Goal: Task Accomplishment & Management: Use online tool/utility

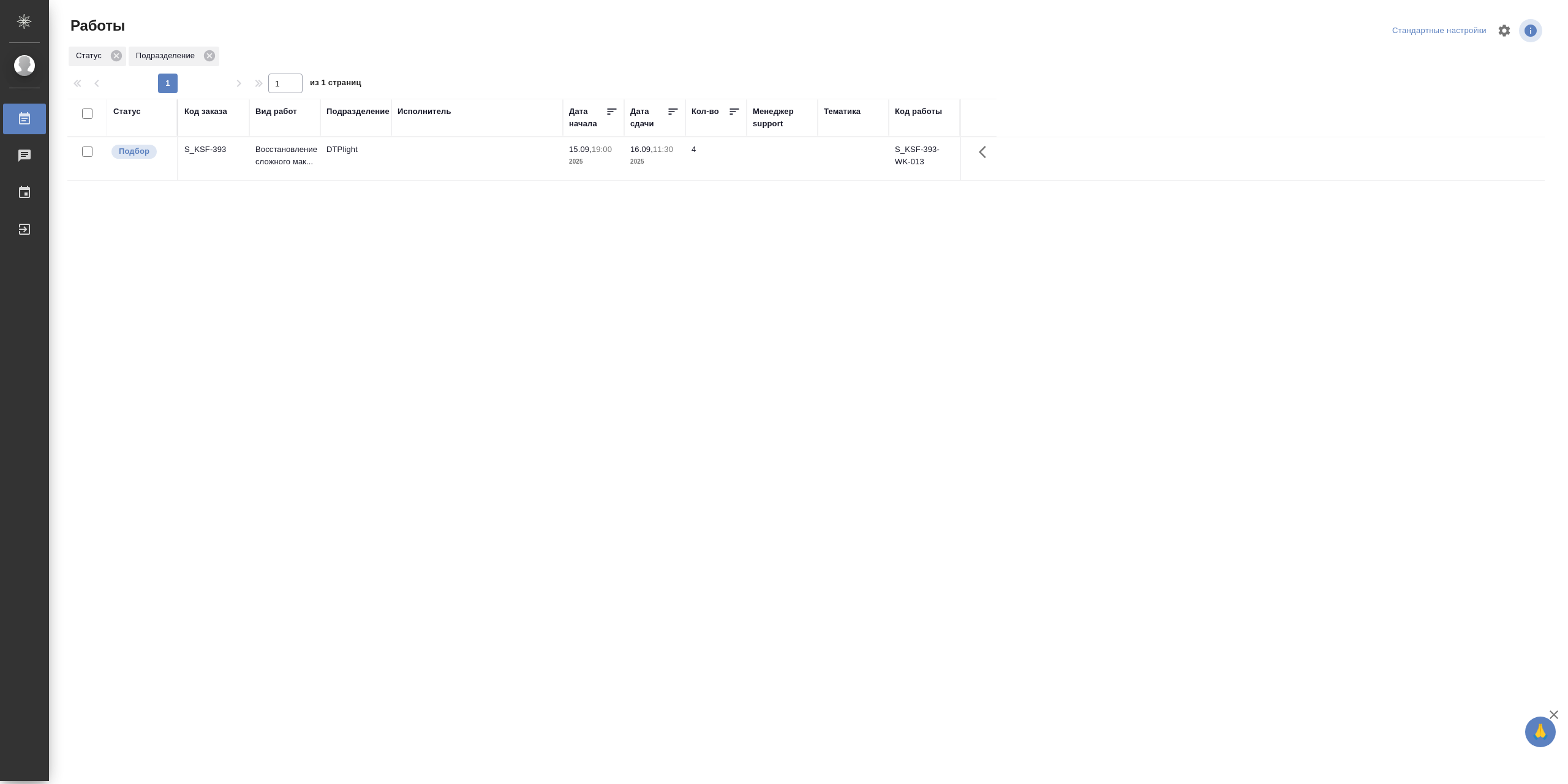
click at [438, 167] on td at bounding box center [476, 159] width 172 height 43
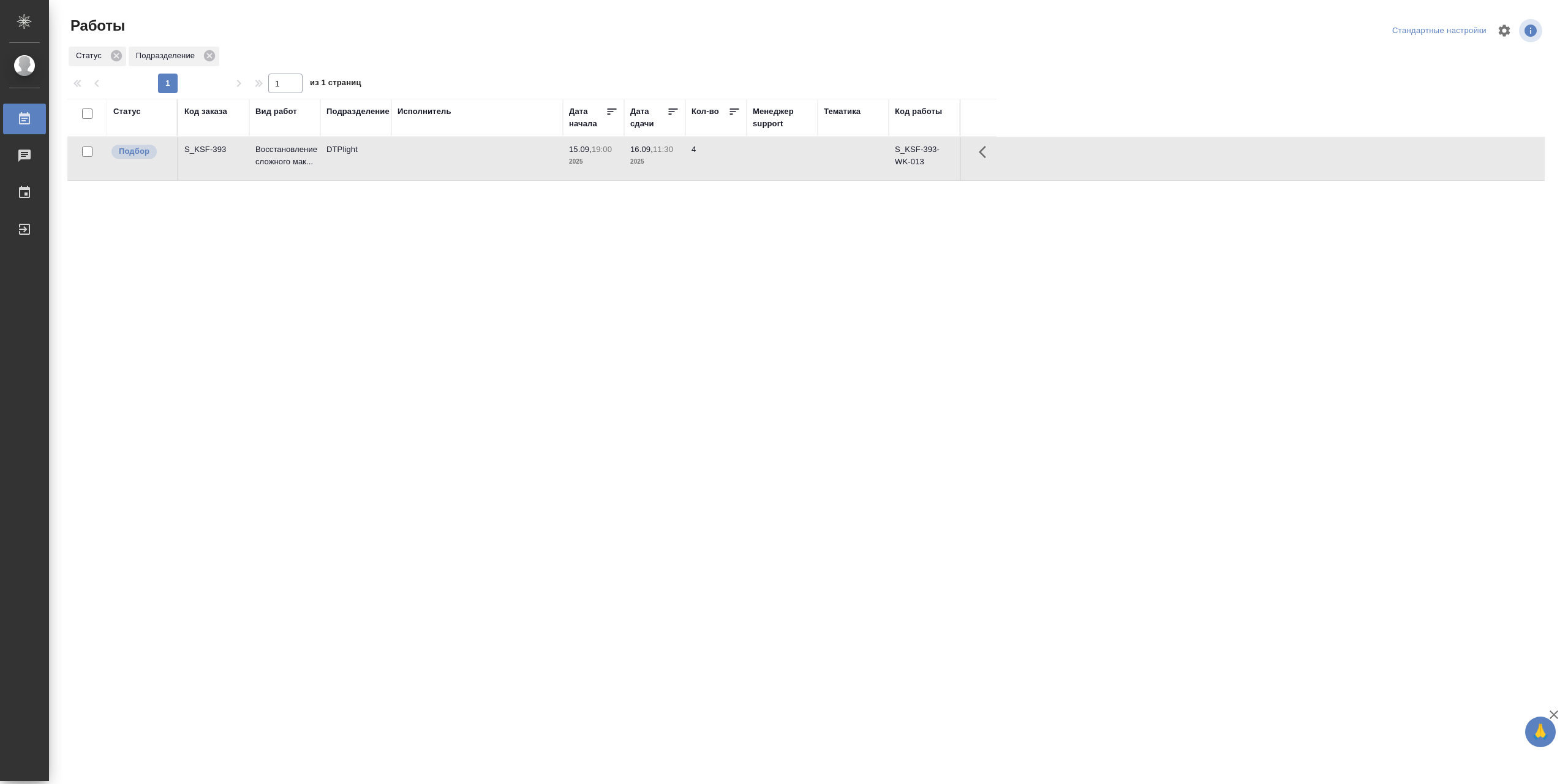
click at [438, 167] on td at bounding box center [476, 159] width 172 height 43
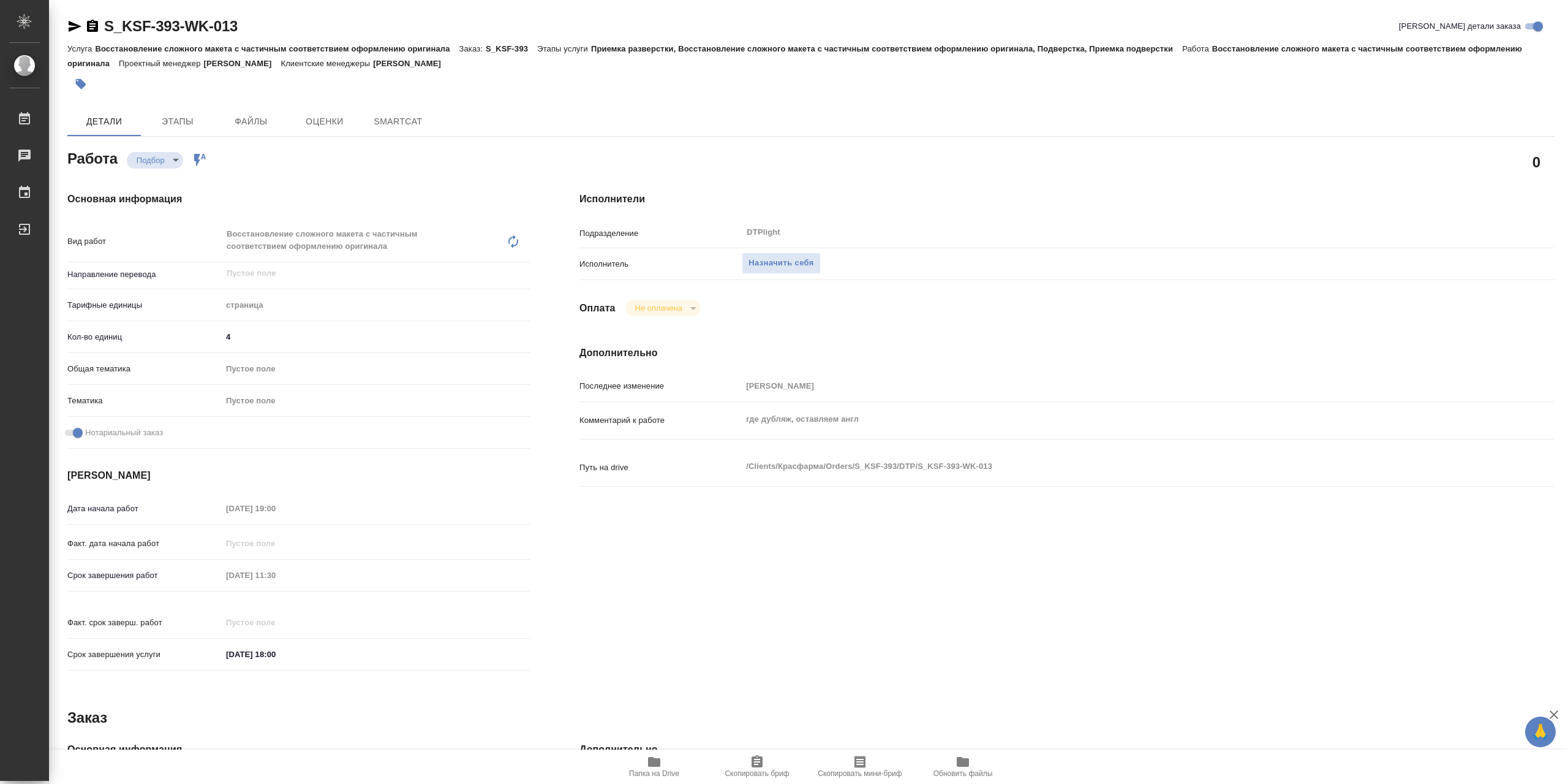
type textarea "x"
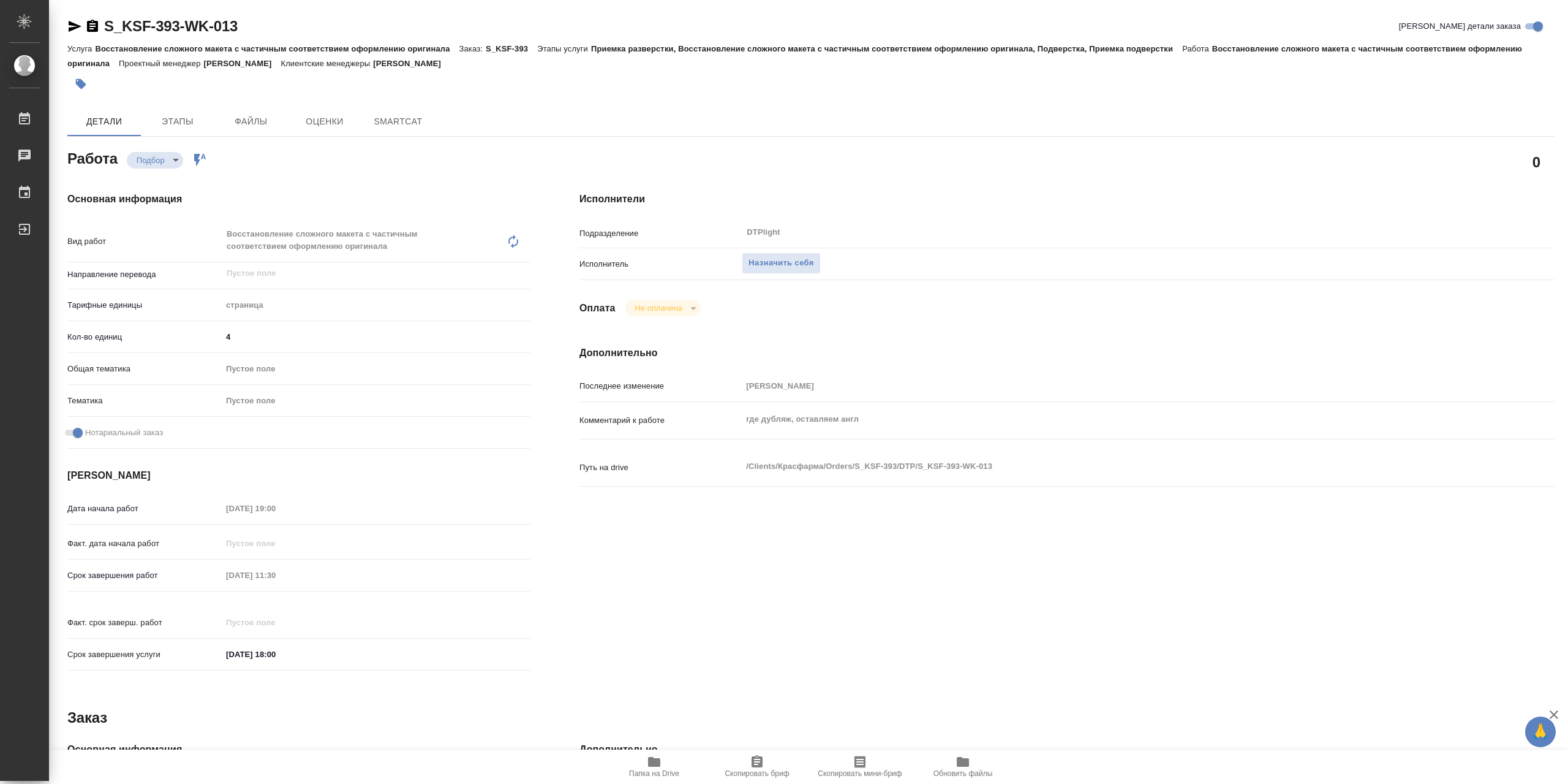
type textarea "x"
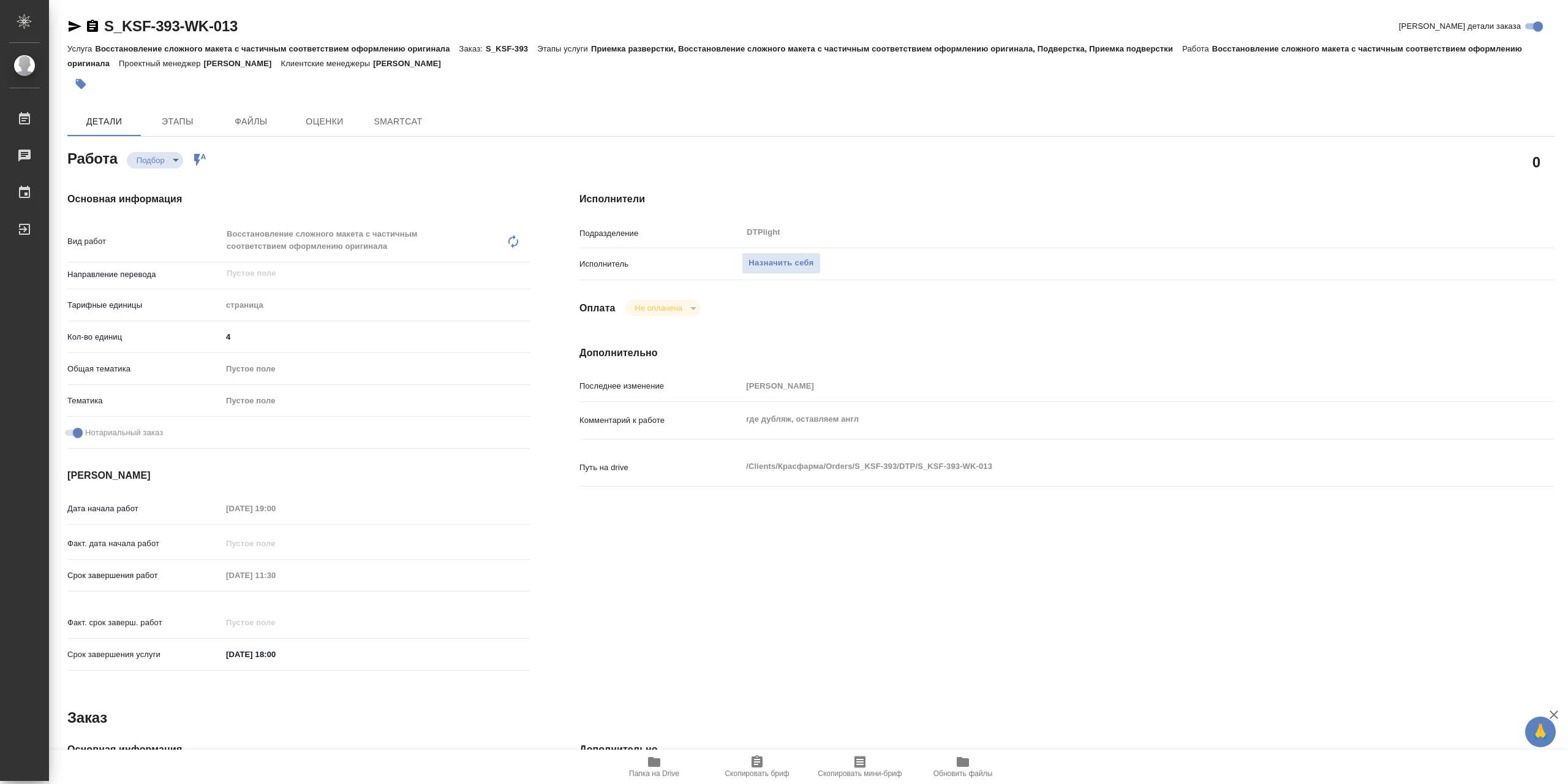
type textarea "x"
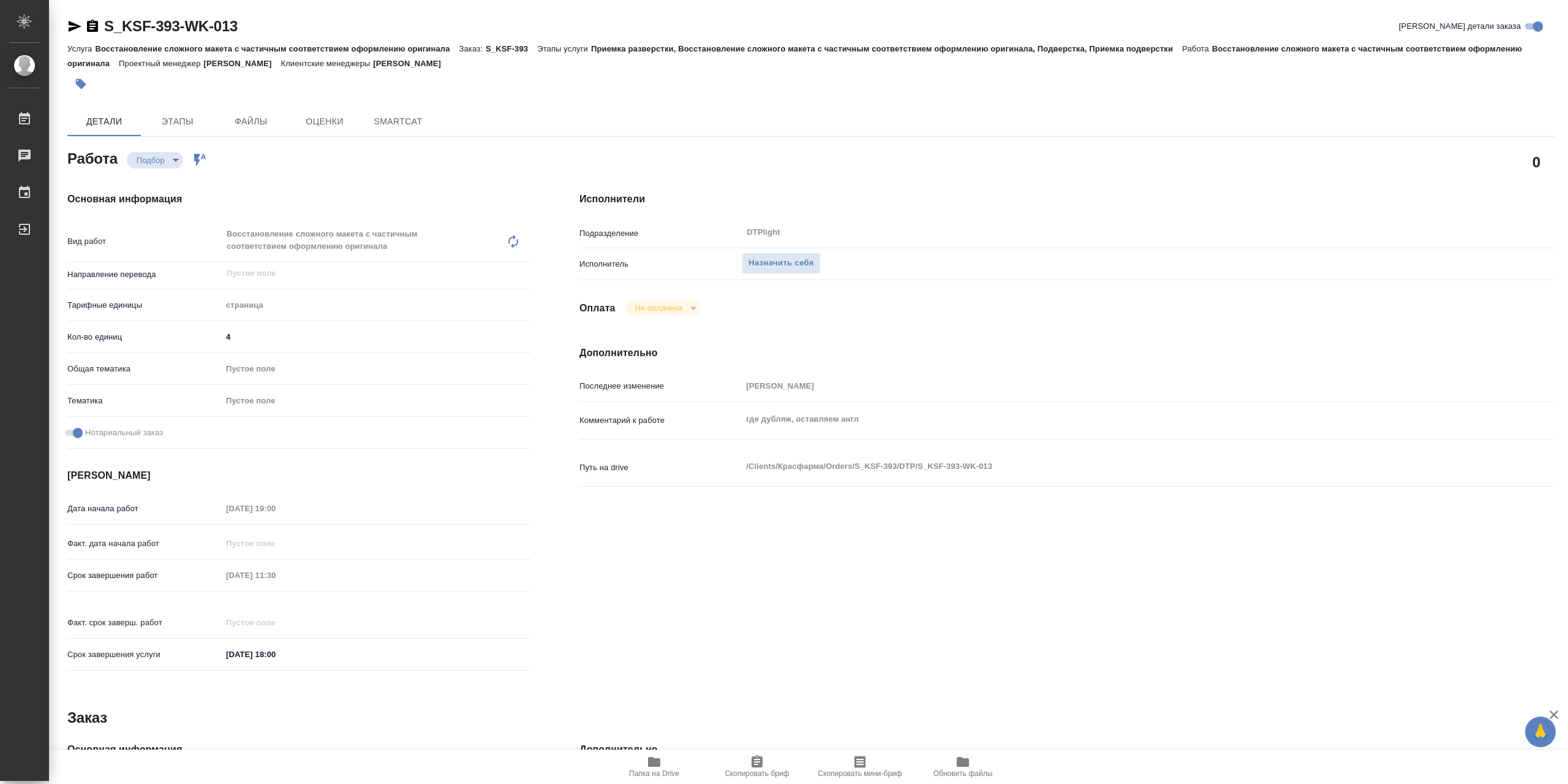
type textarea "x"
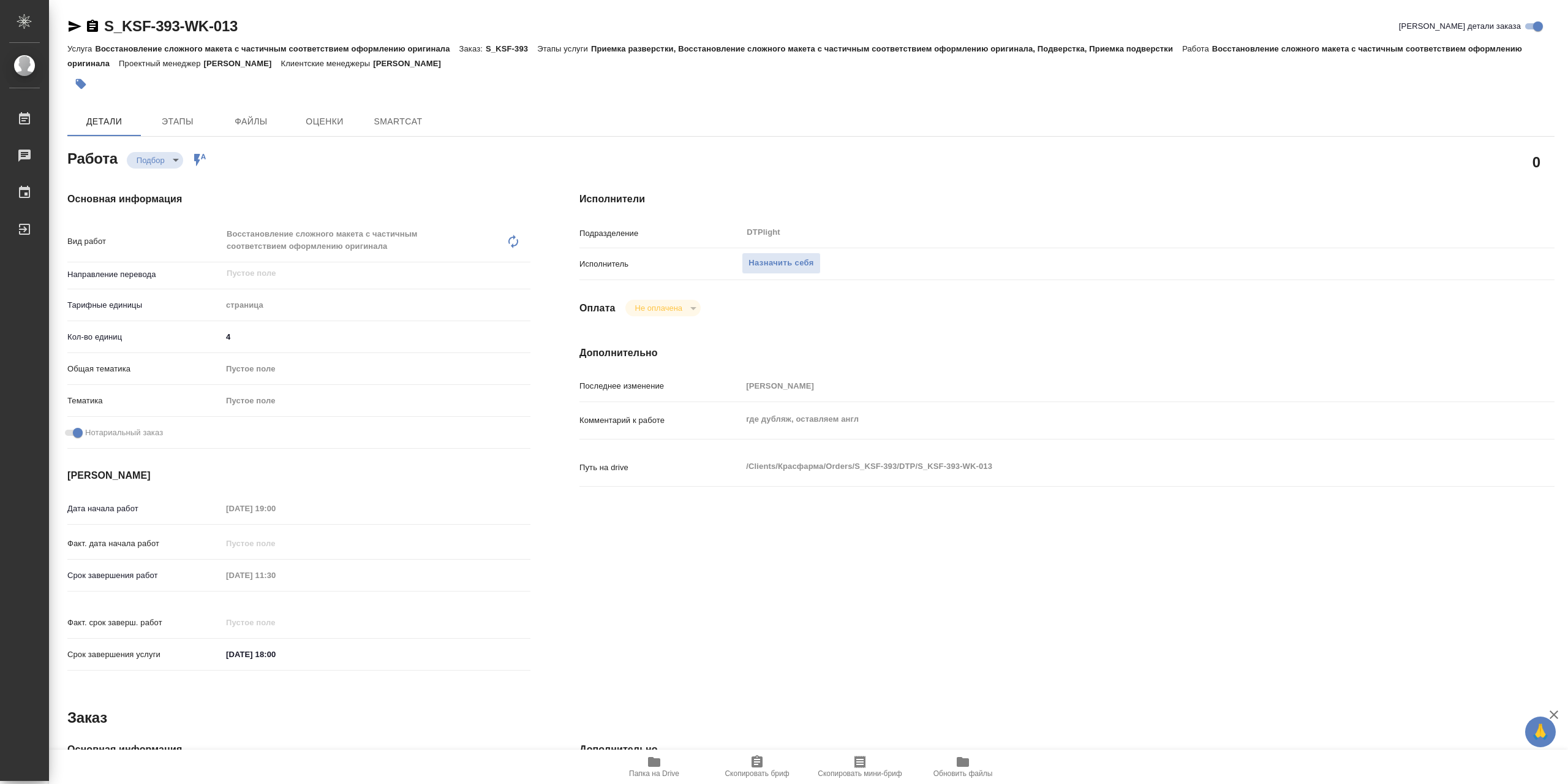
type textarea "x"
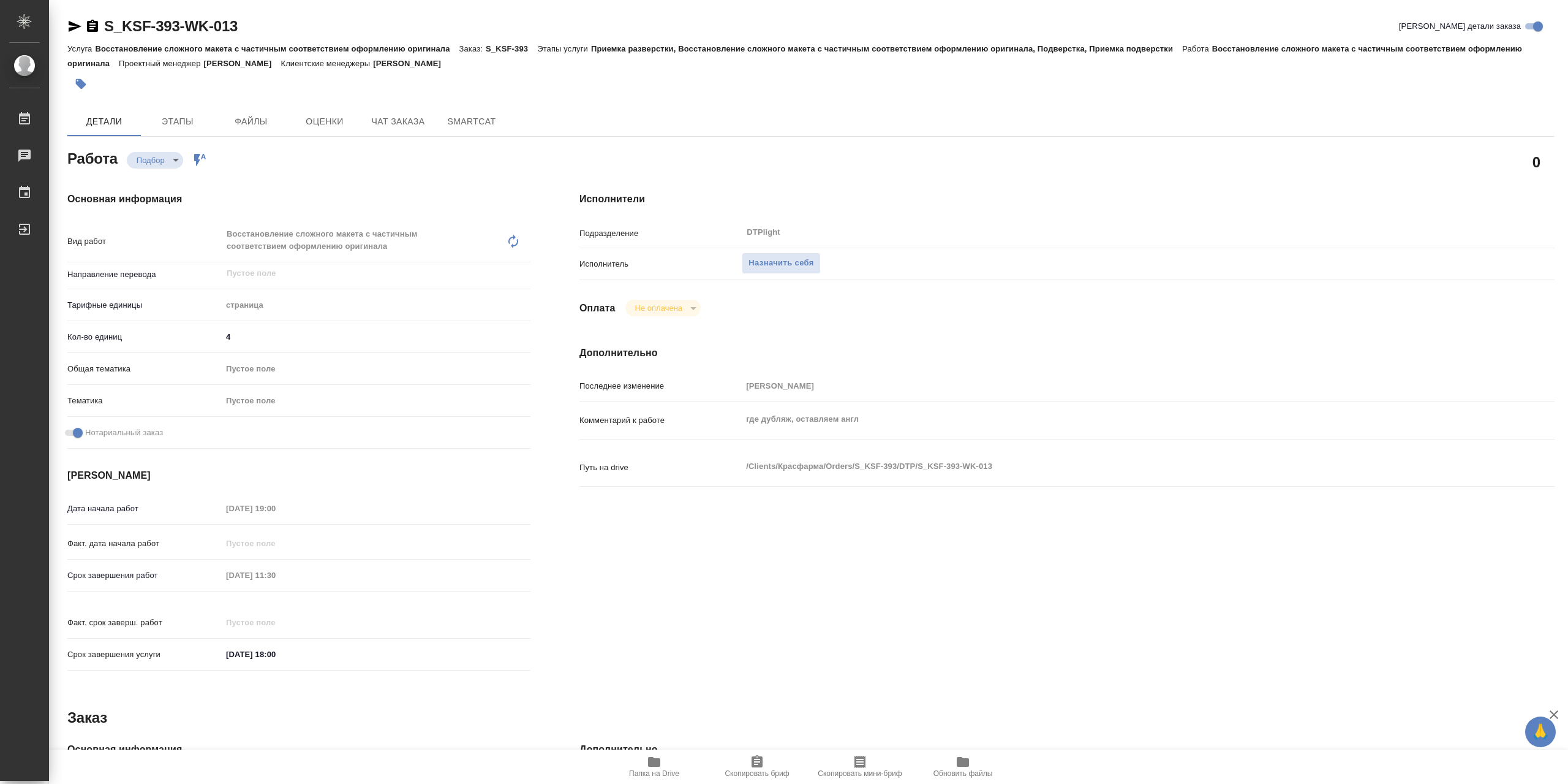
click at [646, 762] on icon "button" at bounding box center [654, 762] width 14 height 14
type textarea "x"
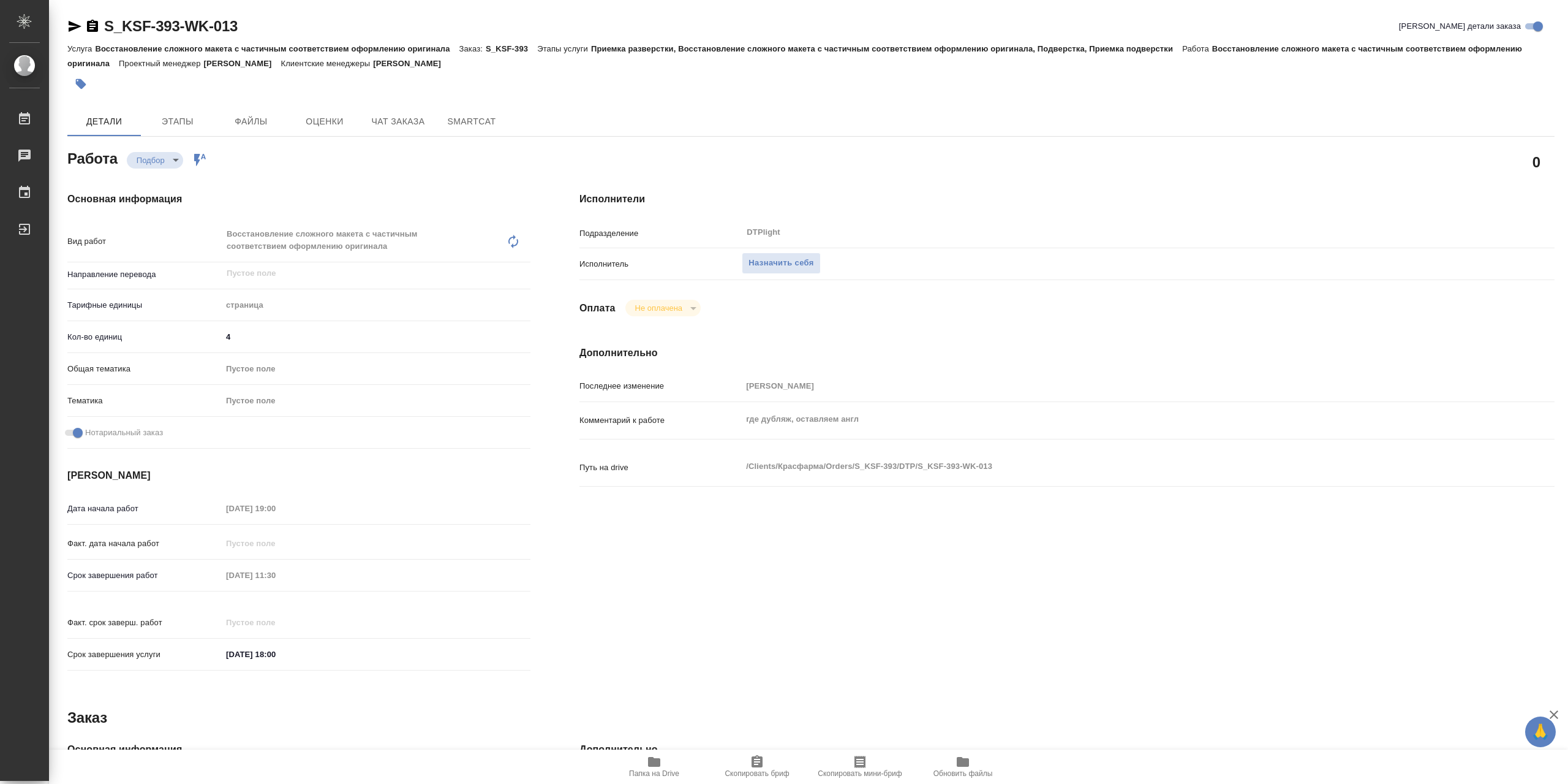
type textarea "x"
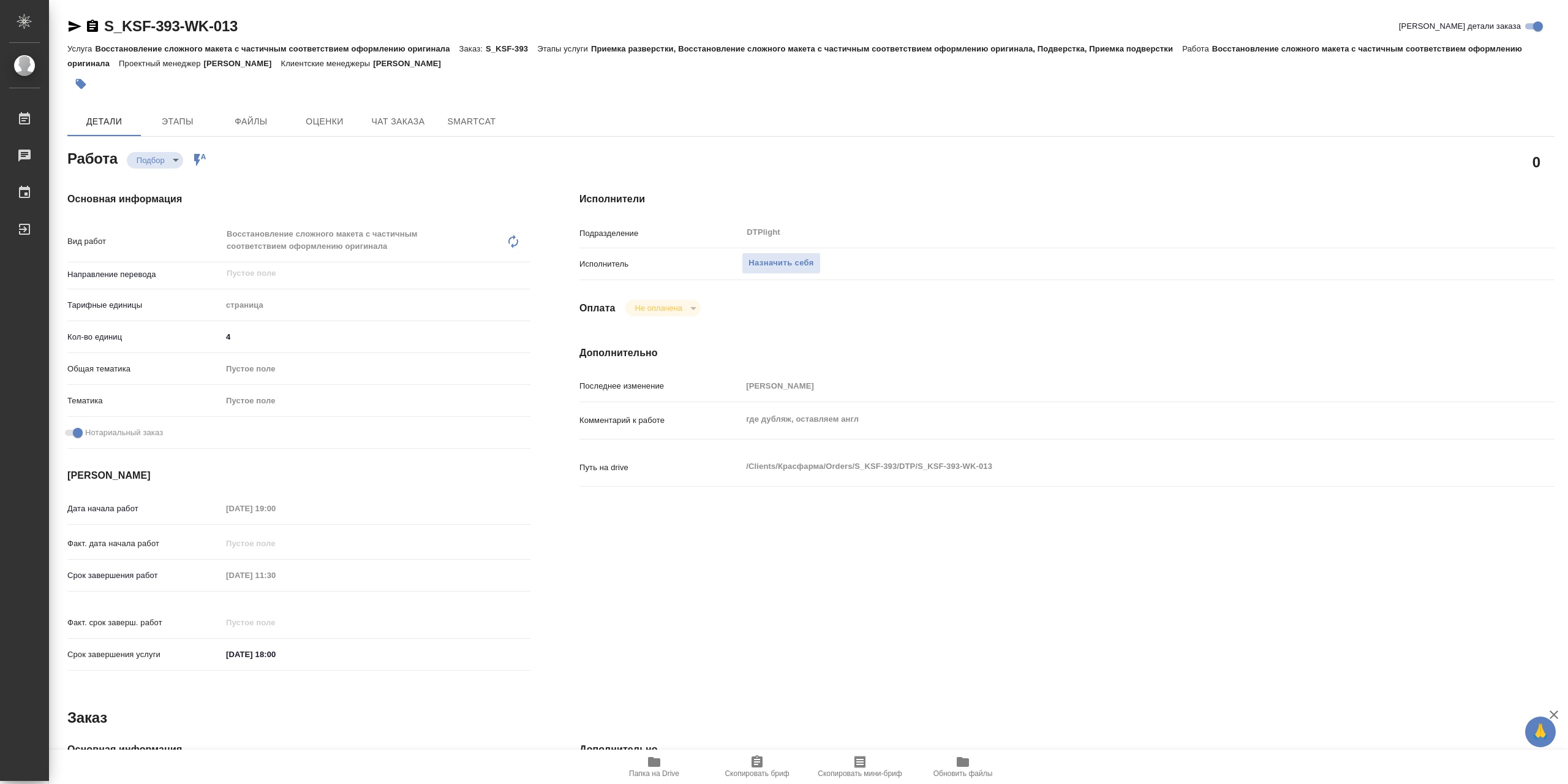
type textarea "x"
